Goal: Use online tool/utility: Utilize a website feature to perform a specific function

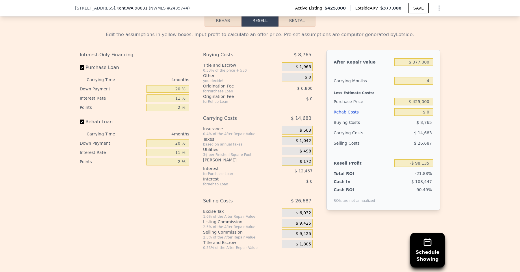
scroll to position [877, 0]
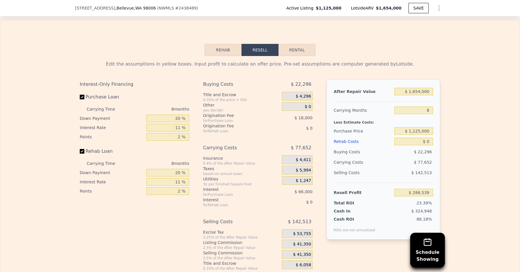
scroll to position [878, 0]
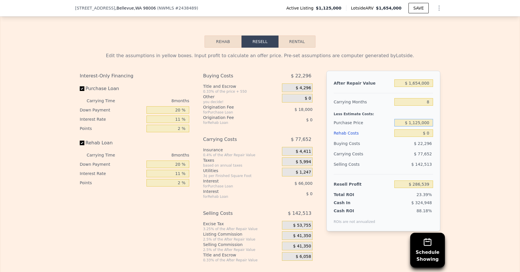
drag, startPoint x: 421, startPoint y: 118, endPoint x: 407, endPoint y: 118, distance: 14.4
click at [407, 119] on input "$ 1,125,000" at bounding box center [413, 123] width 39 height 8
type input "$ 900,000"
click at [375, 159] on div "Selling Costs" at bounding box center [363, 164] width 58 height 10
type input "$ 529,088"
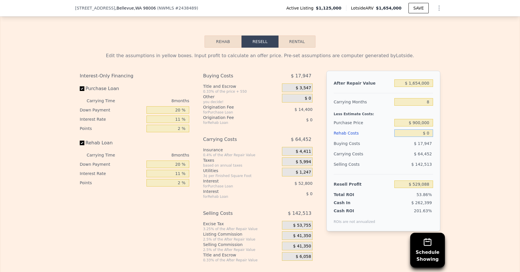
click at [431, 129] on input "$ 0" at bounding box center [413, 133] width 39 height 8
type input "$ 2"
type input "$ 529,086"
type input "$ 25"
type input "$ 529,063"
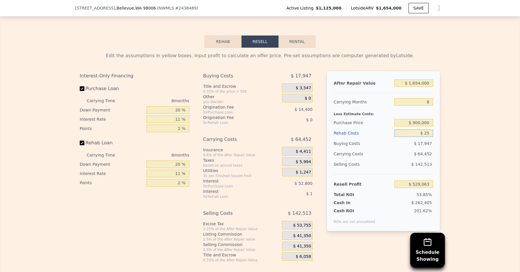
type input "$ 250"
type input "$ 528,818"
type input "$ 2,500"
type input "$ 526,404"
type input "$ 25,000"
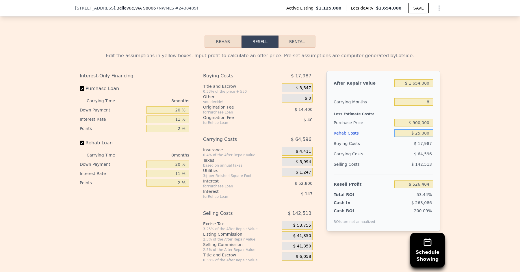
type input "$ 502,224"
type input "$ 250,000"
type input "$ 260,424"
type input "$ 250,000"
click at [391, 138] on div "Buying Costs" at bounding box center [363, 143] width 58 height 10
